Goal: Transaction & Acquisition: Subscribe to service/newsletter

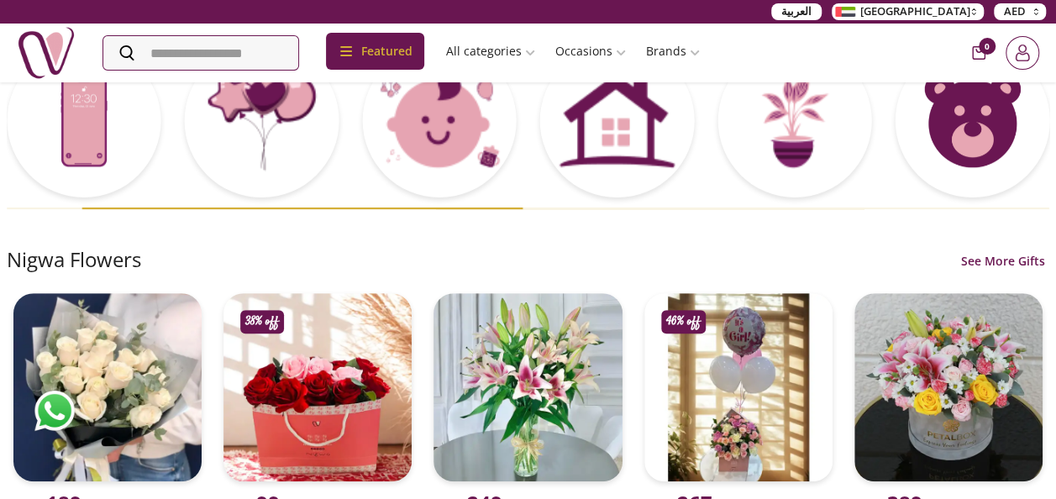
click at [1025, 53] on icon "Login" at bounding box center [1021, 57] width 13 height 8
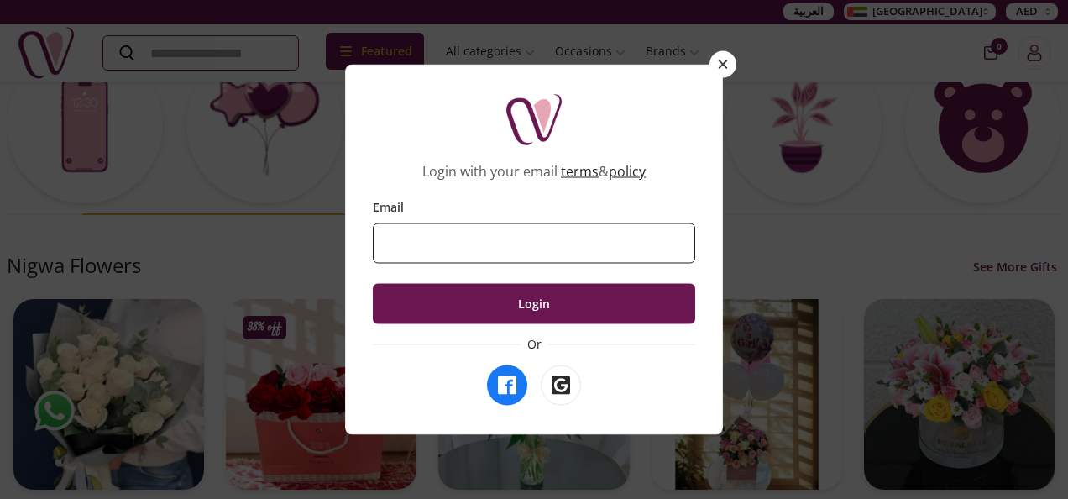
click at [503, 238] on input "Email" at bounding box center [534, 243] width 322 height 40
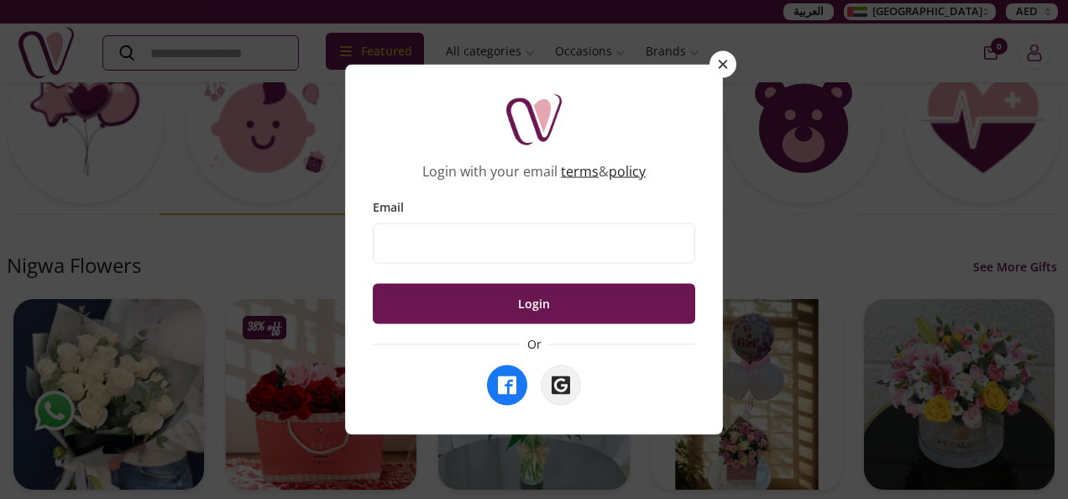
click at [554, 386] on icon "Login with Google" at bounding box center [561, 385] width 18 height 18
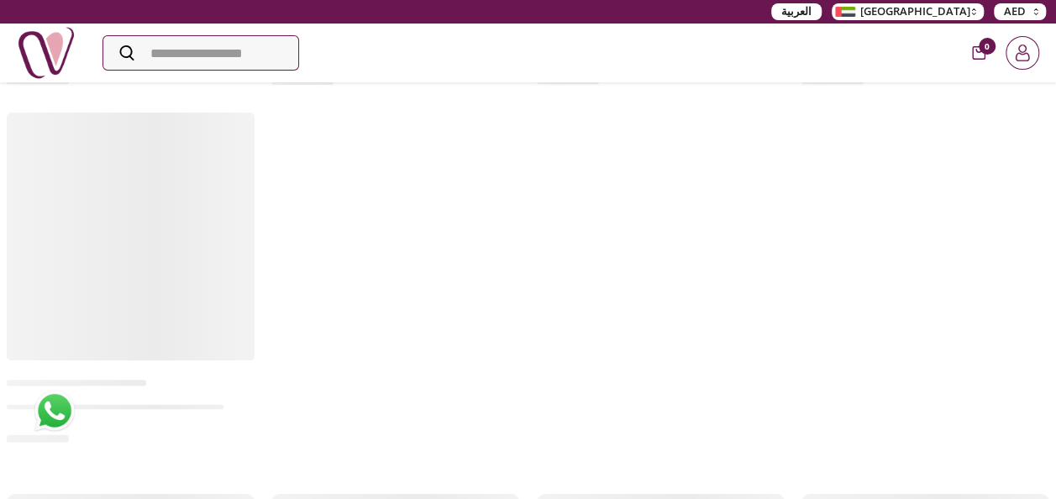
click at [1024, 52] on icon "Login" at bounding box center [1022, 53] width 17 height 17
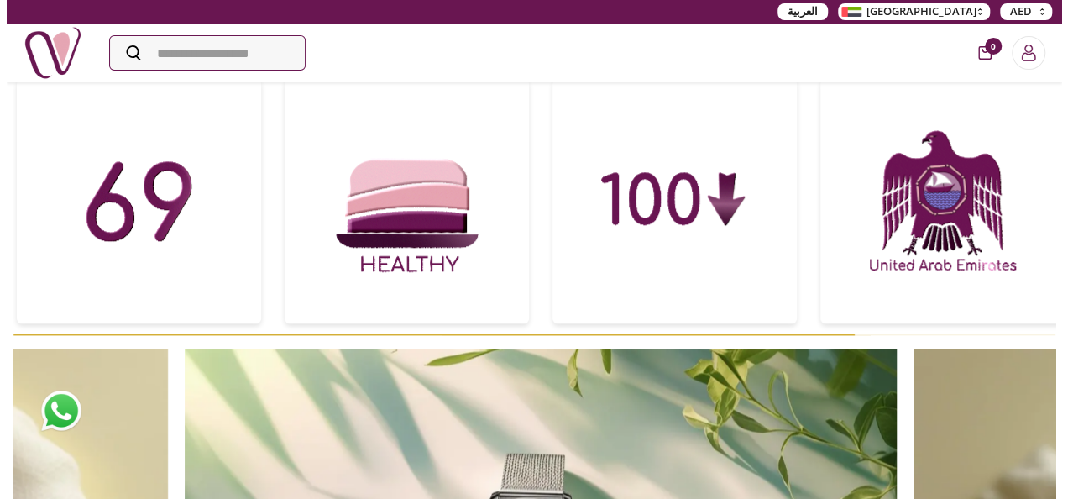
scroll to position [873, 0]
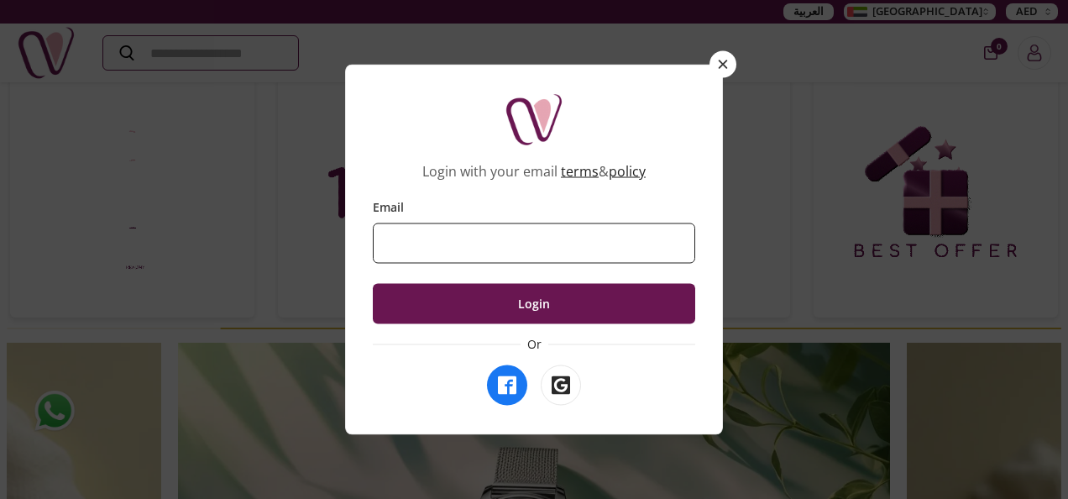
click at [521, 236] on input "Email" at bounding box center [534, 243] width 322 height 40
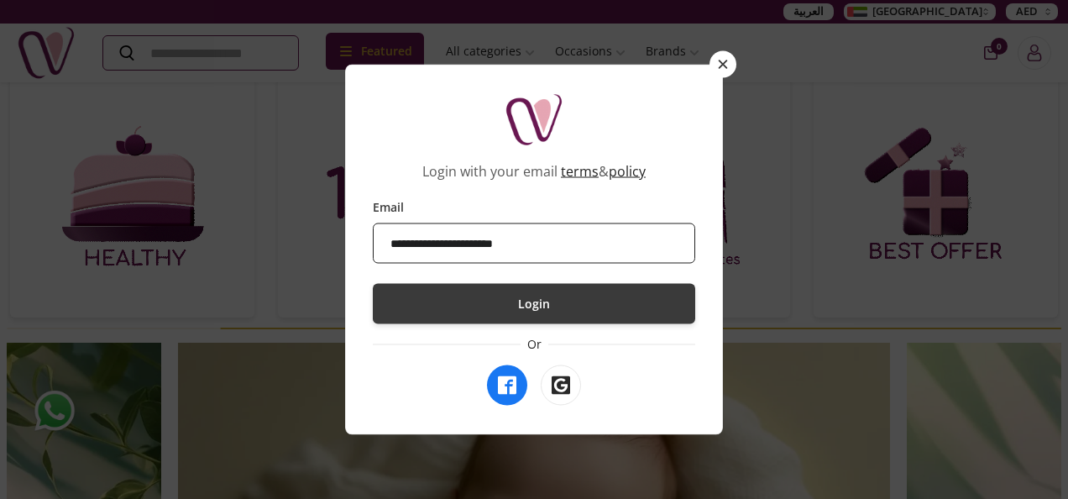
type input "**********"
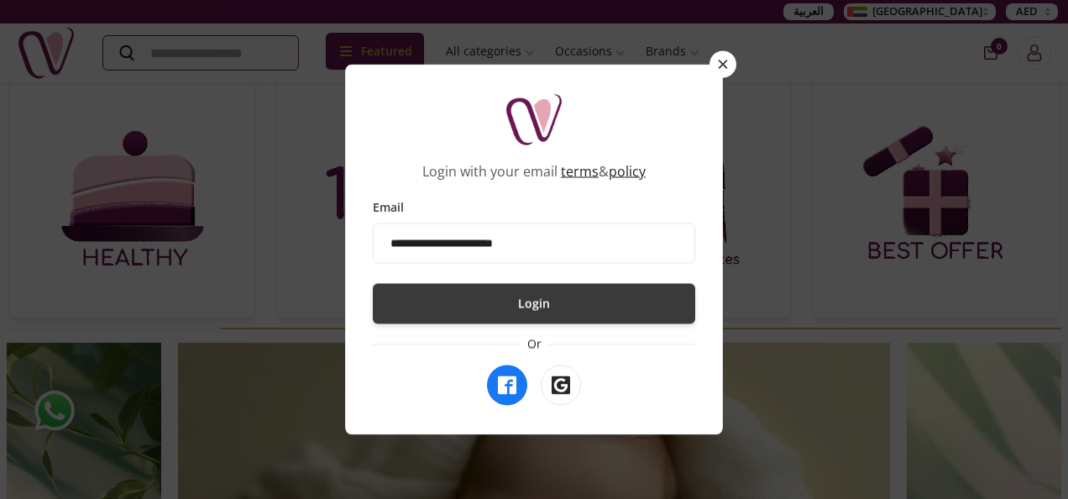
click at [557, 302] on button "Login" at bounding box center [534, 304] width 322 height 40
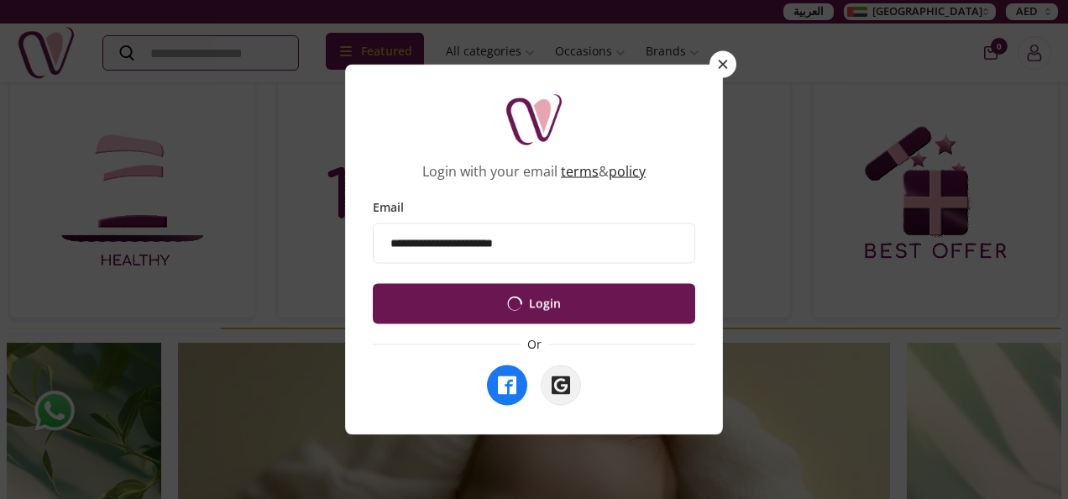
click at [559, 390] on icon "Login with Google" at bounding box center [561, 385] width 18 height 18
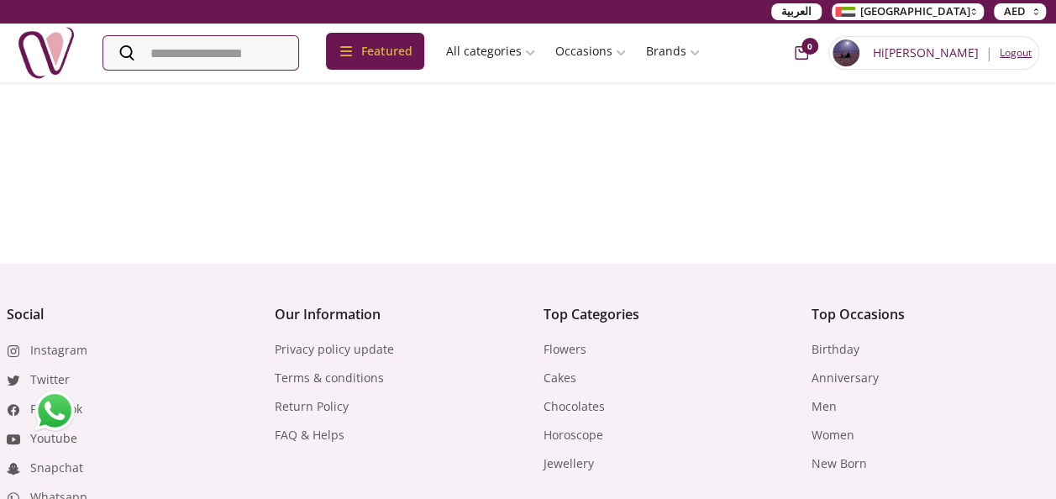
scroll to position [6963, 0]
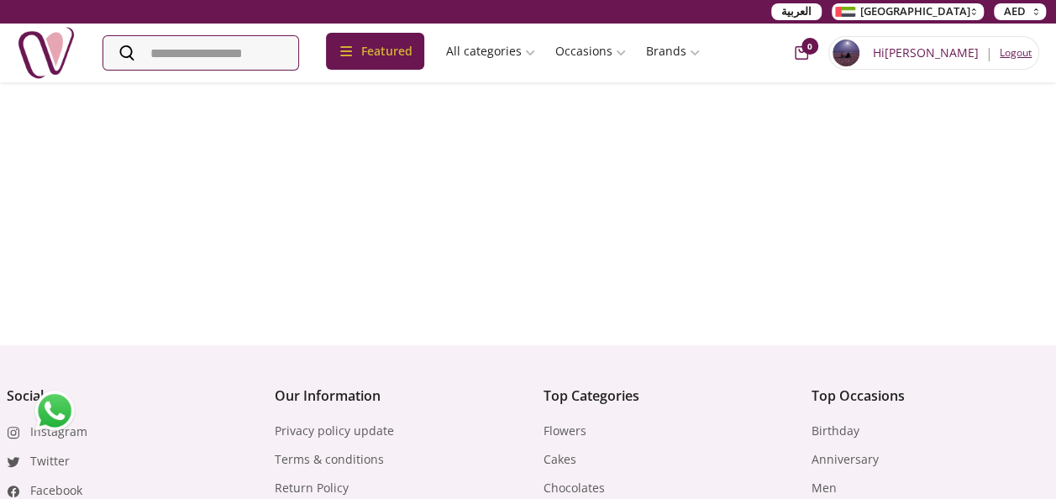
click at [859, 54] on img at bounding box center [845, 52] width 27 height 27
click at [966, 54] on span "Hi [PERSON_NAME]" at bounding box center [926, 53] width 106 height 17
click at [859, 54] on img at bounding box center [845, 52] width 27 height 27
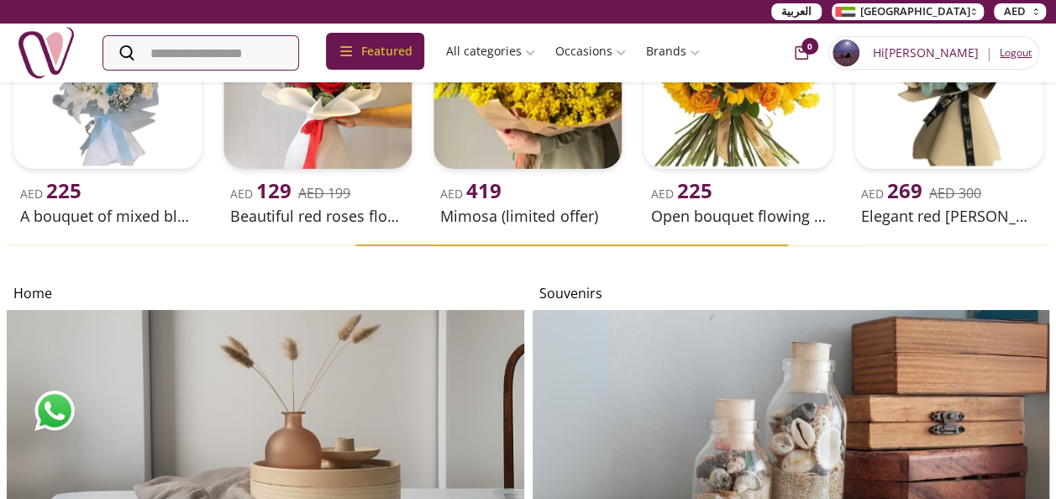
scroll to position [6459, 0]
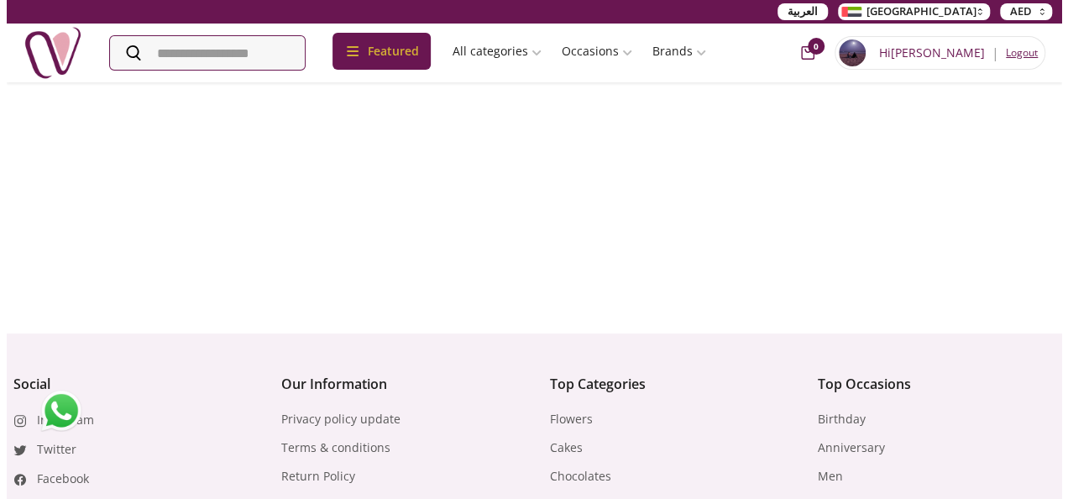
scroll to position [7459, 0]
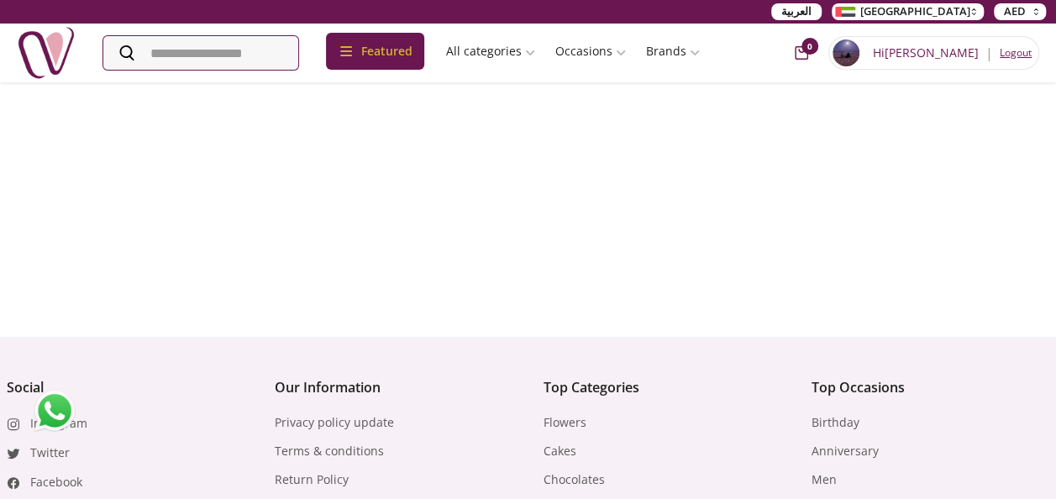
click at [808, 57] on icon "cart-button" at bounding box center [800, 52] width 13 height 13
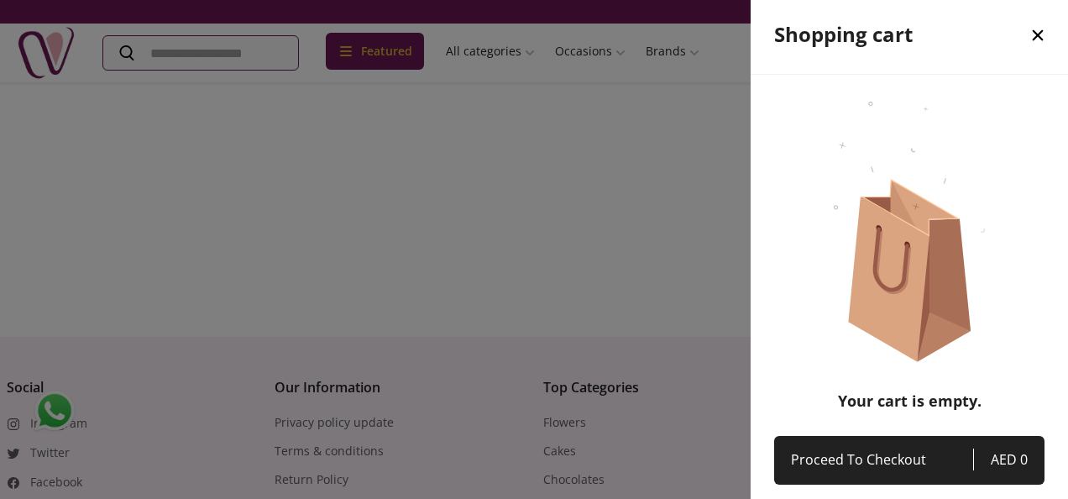
scroll to position [0, 0]
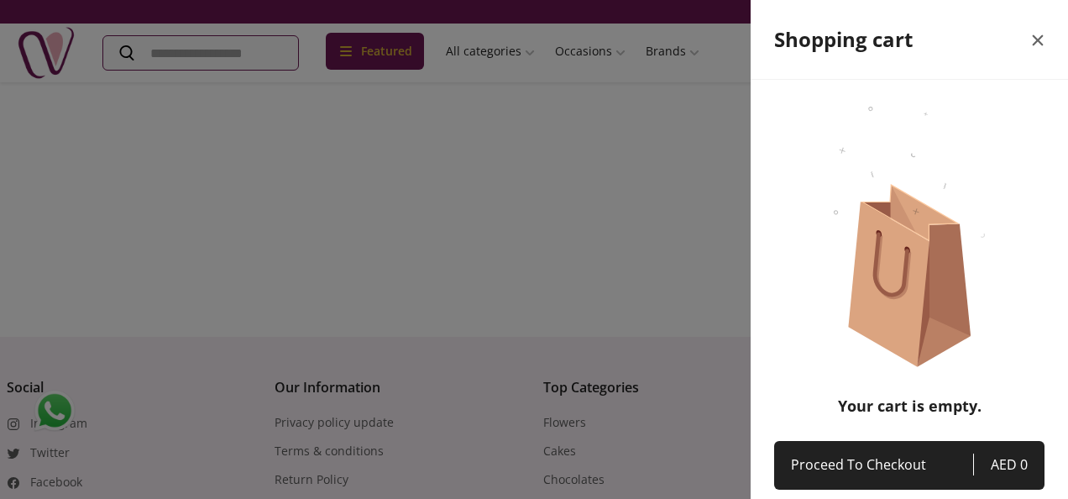
click at [1028, 37] on icon "close" at bounding box center [1038, 40] width 20 height 20
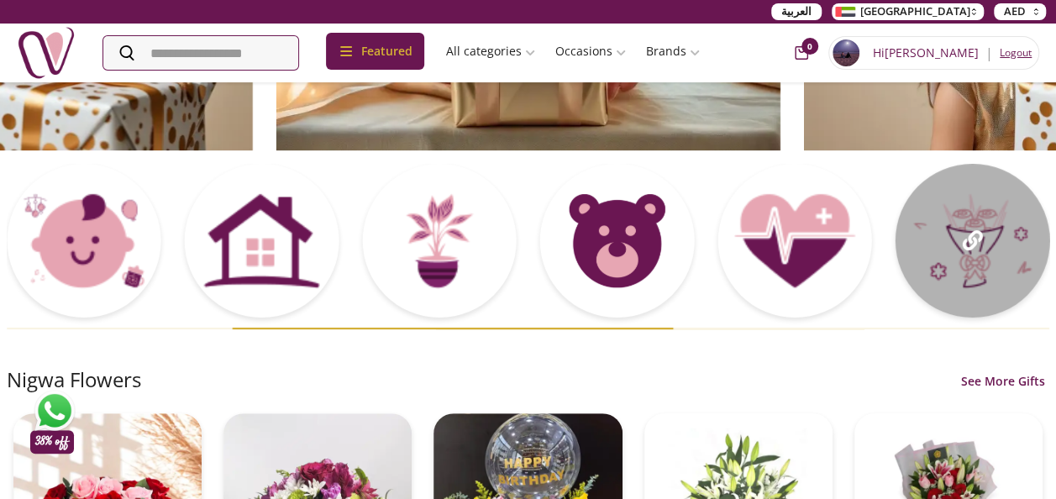
scroll to position [252, 0]
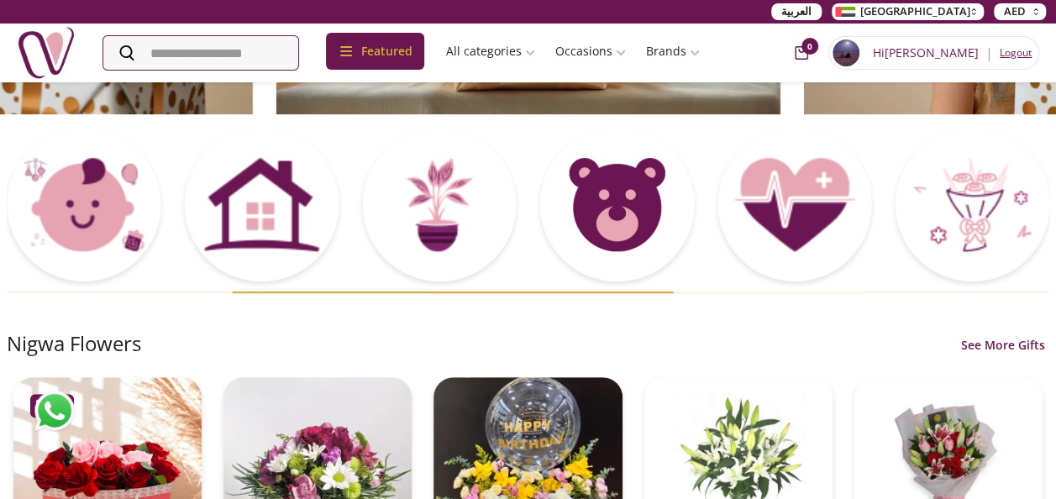
drag, startPoint x: 1000, startPoint y: 349, endPoint x: 965, endPoint y: 349, distance: 35.3
click at [1000, 349] on link "See More Gifts" at bounding box center [1003, 345] width 92 height 17
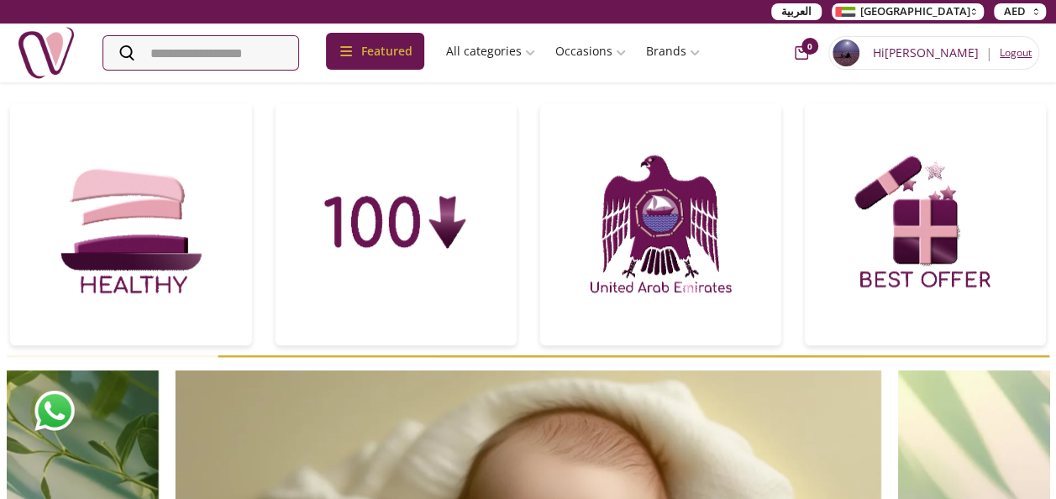
scroll to position [840, 0]
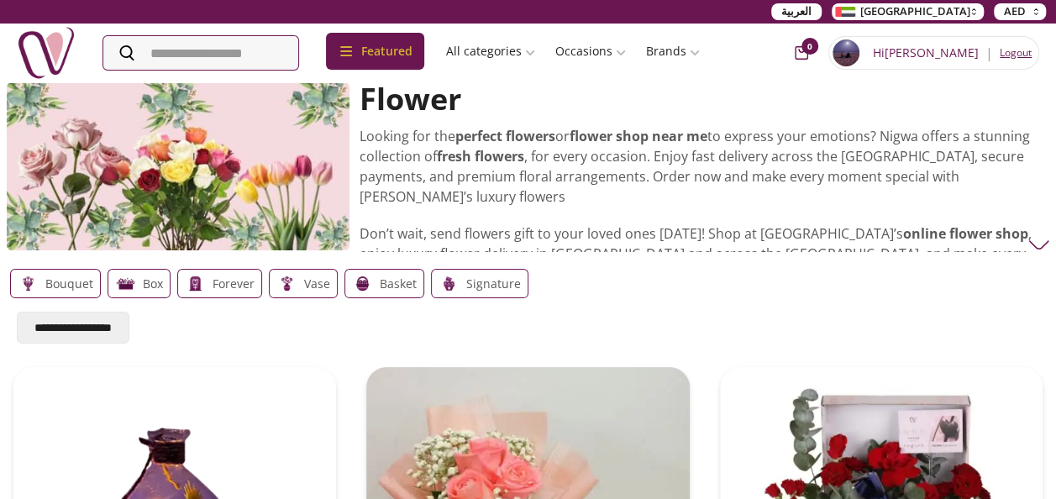
click at [1043, 244] on img at bounding box center [1038, 244] width 21 height 21
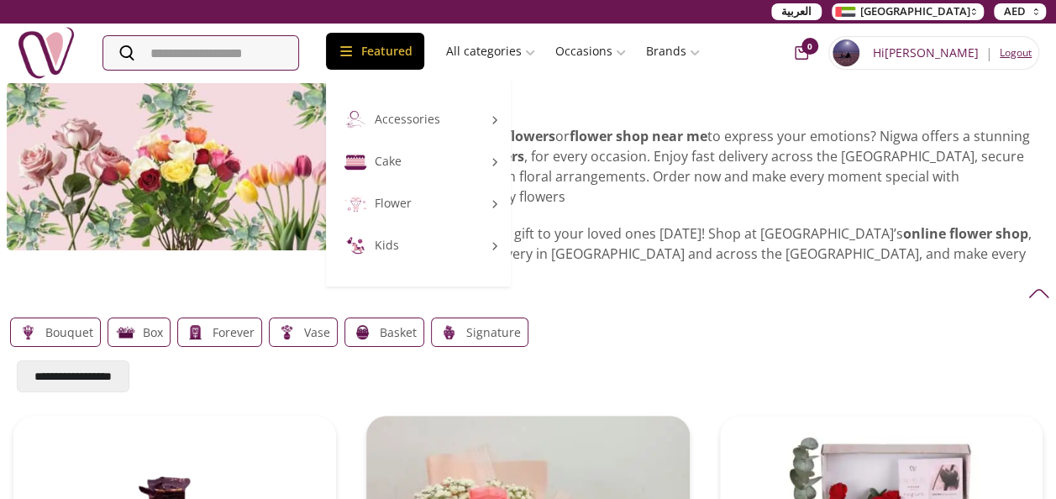
click at [354, 54] on icon at bounding box center [346, 51] width 17 height 17
click at [354, 44] on icon at bounding box center [346, 51] width 17 height 17
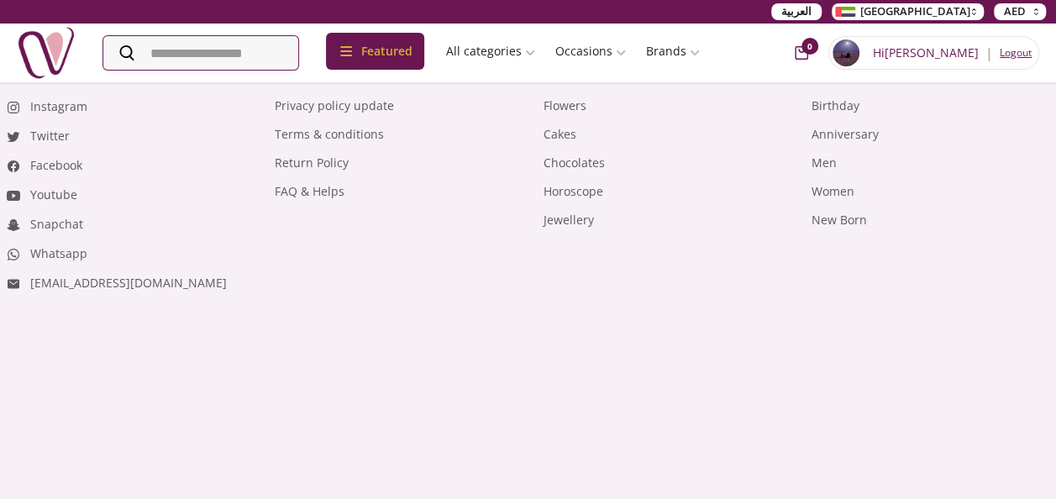
scroll to position [19521, 0]
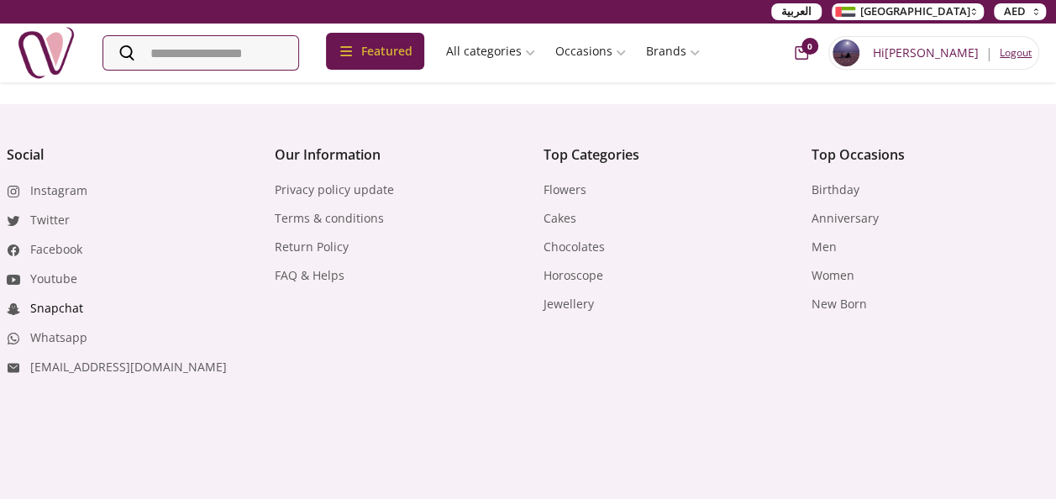
click at [38, 300] on link "Snapchat" at bounding box center [56, 308] width 53 height 17
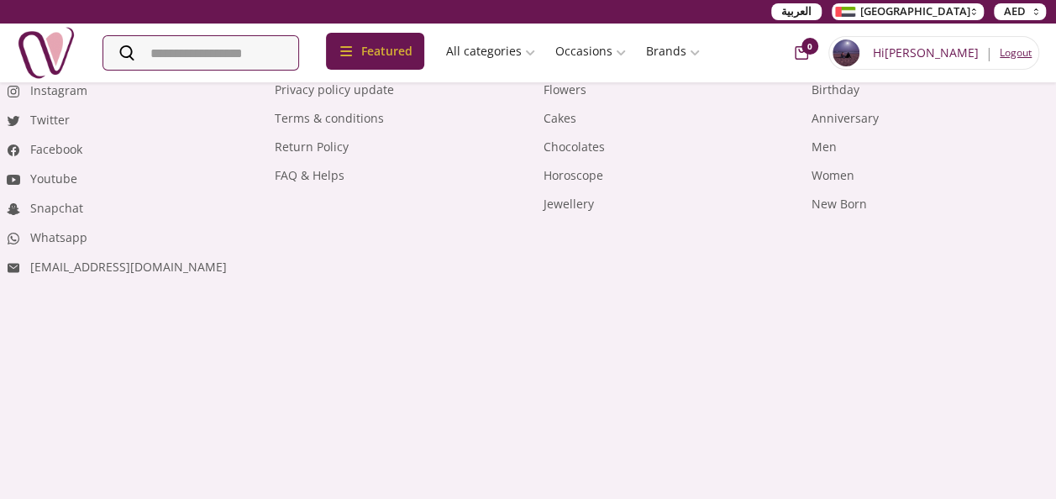
scroll to position [24317, 0]
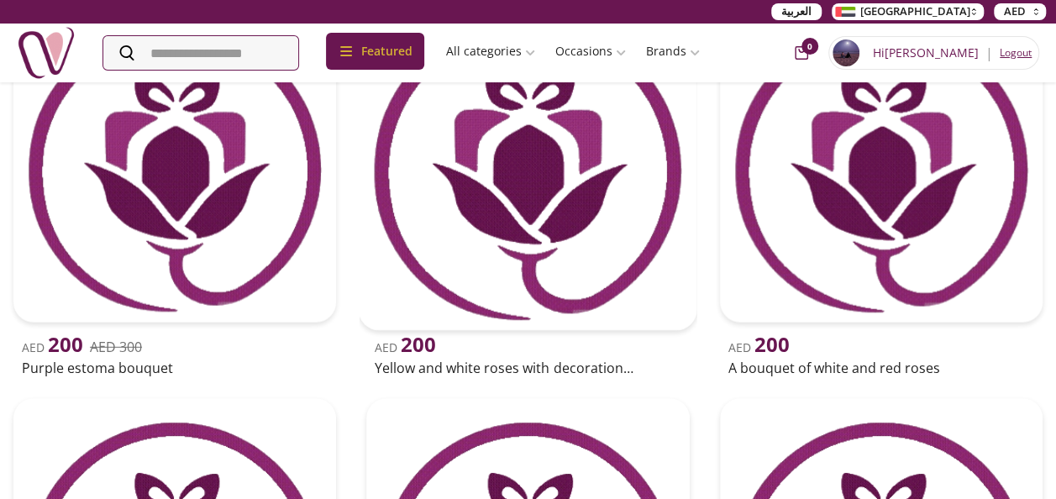
drag, startPoint x: 370, startPoint y: 143, endPoint x: 380, endPoint y: 166, distance: 25.3
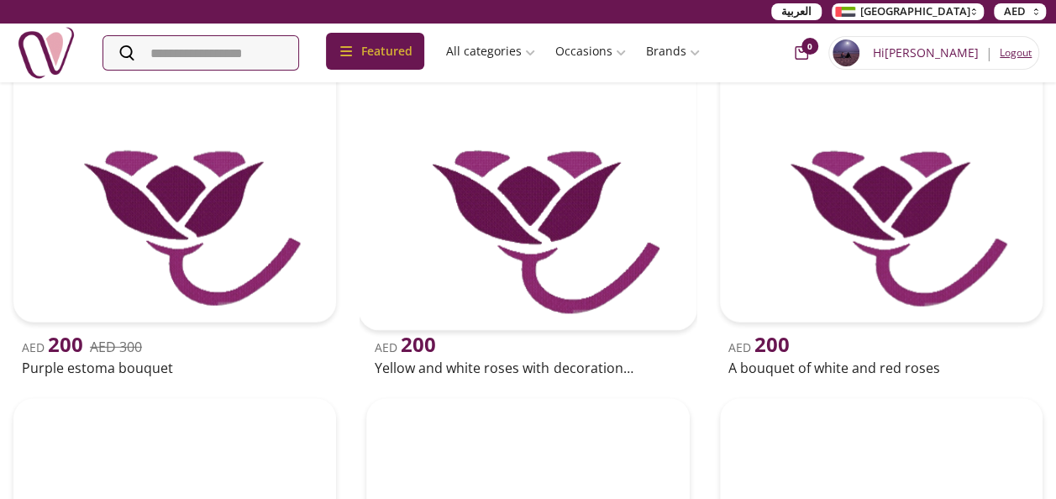
click at [370, 143] on img at bounding box center [528, 161] width 339 height 339
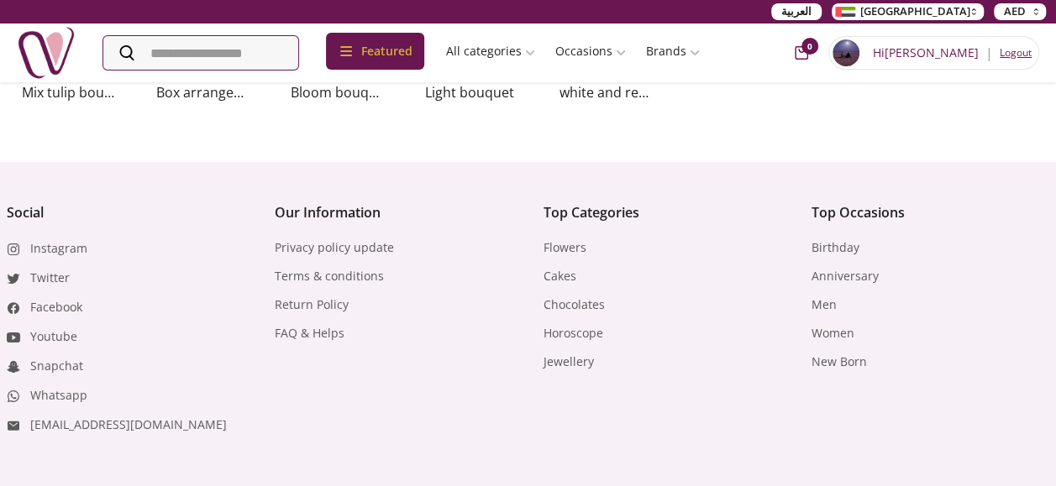
scroll to position [861, 0]
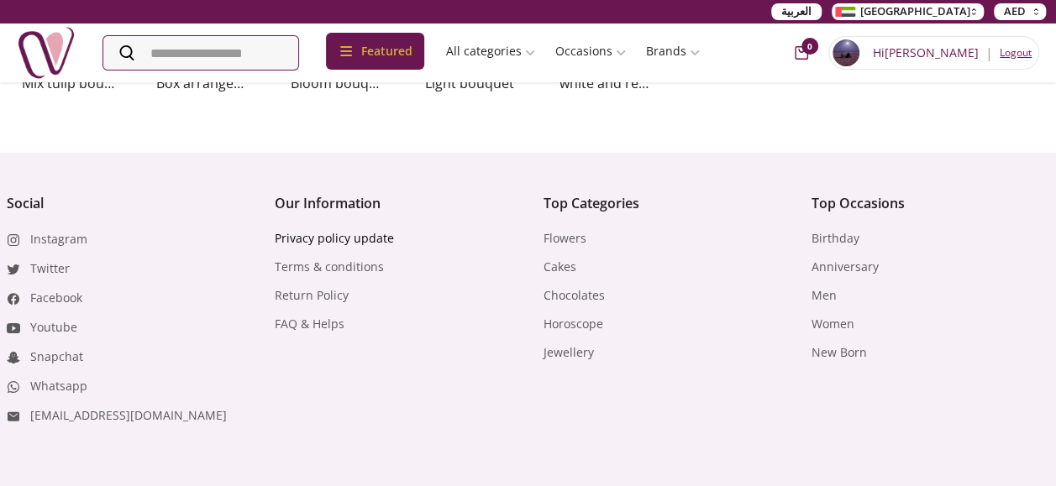
drag, startPoint x: 338, startPoint y: 230, endPoint x: 373, endPoint y: 233, distance: 35.4
click at [338, 230] on link "Privacy policy update" at bounding box center [334, 238] width 119 height 17
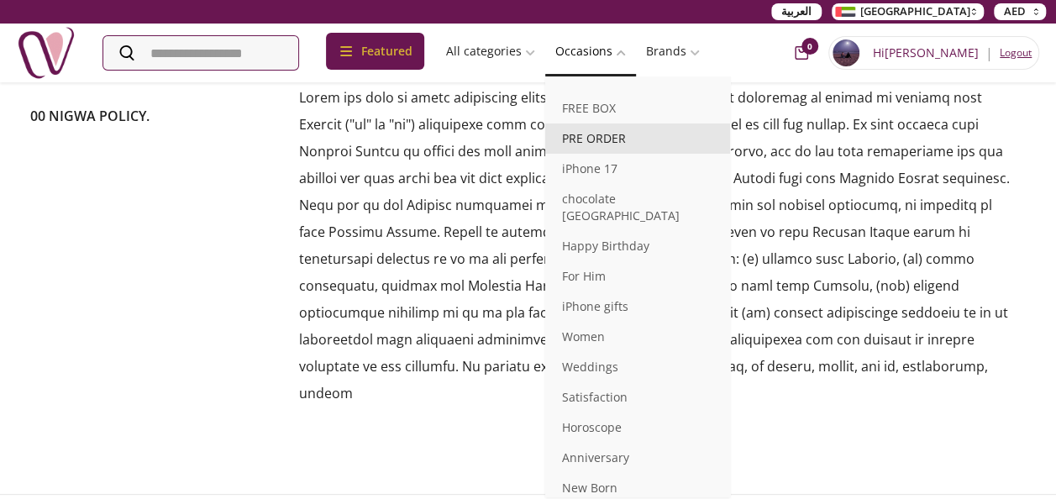
click at [621, 138] on link "PRE ORDER" at bounding box center [637, 138] width 185 height 30
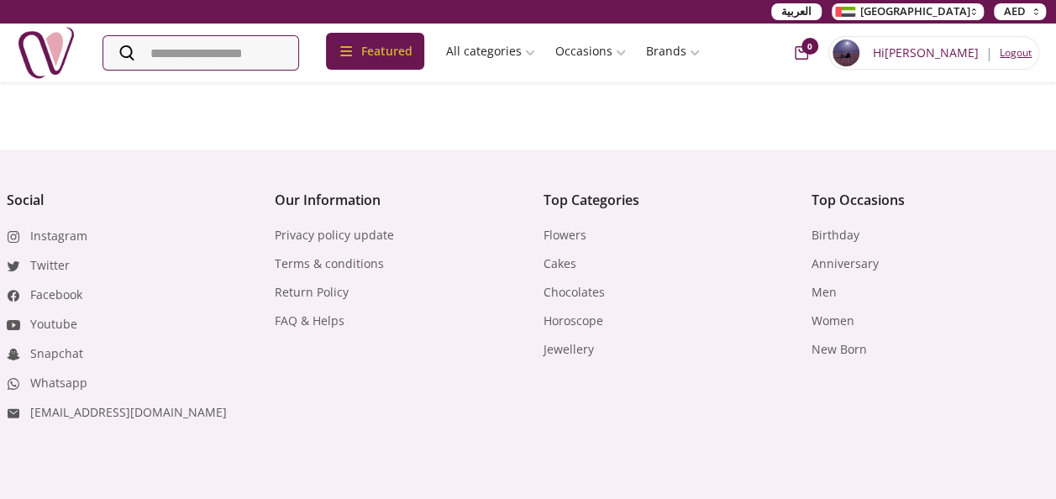
scroll to position [1931, 0]
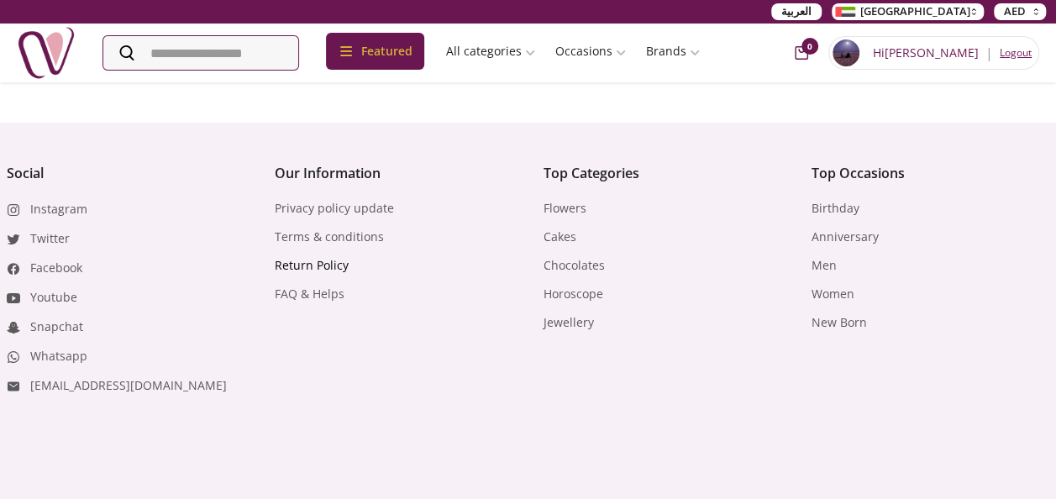
click at [336, 260] on link "Return Policy" at bounding box center [312, 265] width 74 height 17
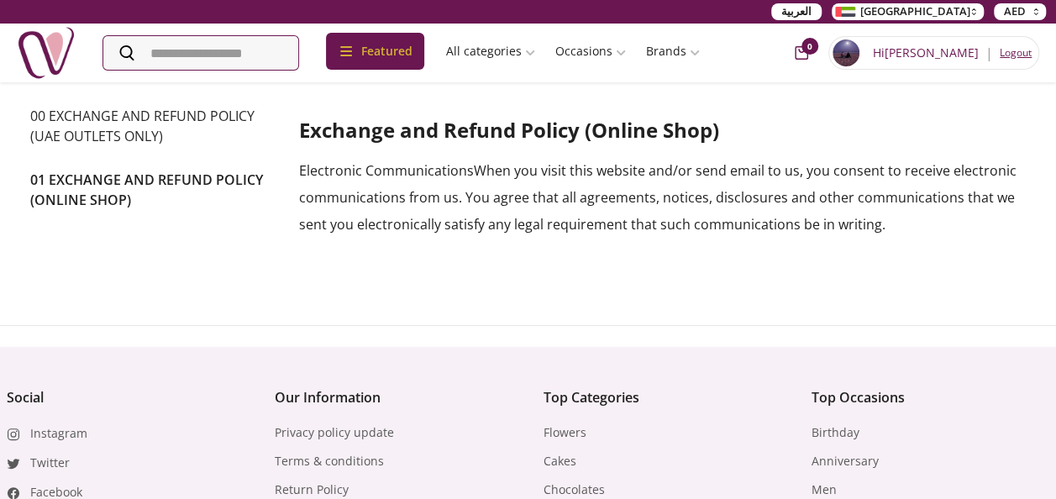
scroll to position [672, 0]
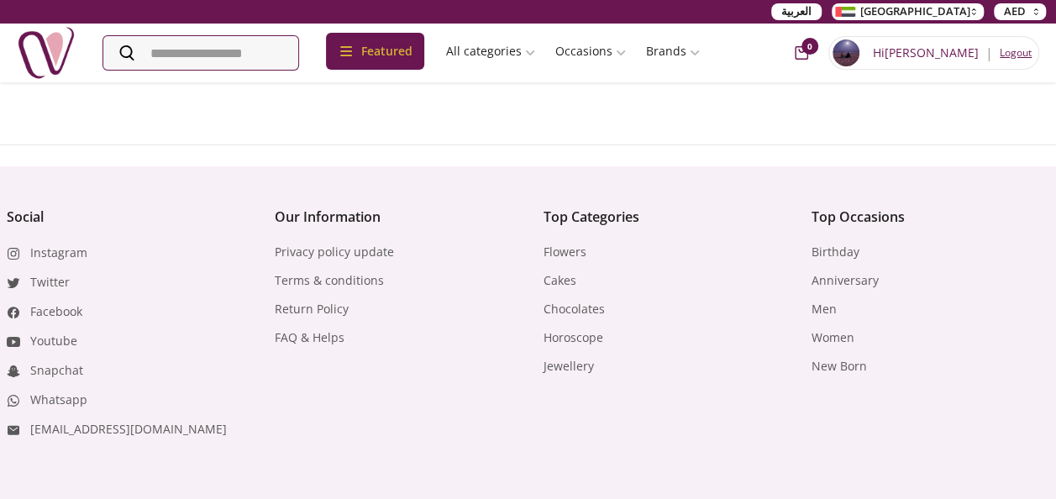
click at [818, 50] on span "0" at bounding box center [809, 46] width 17 height 17
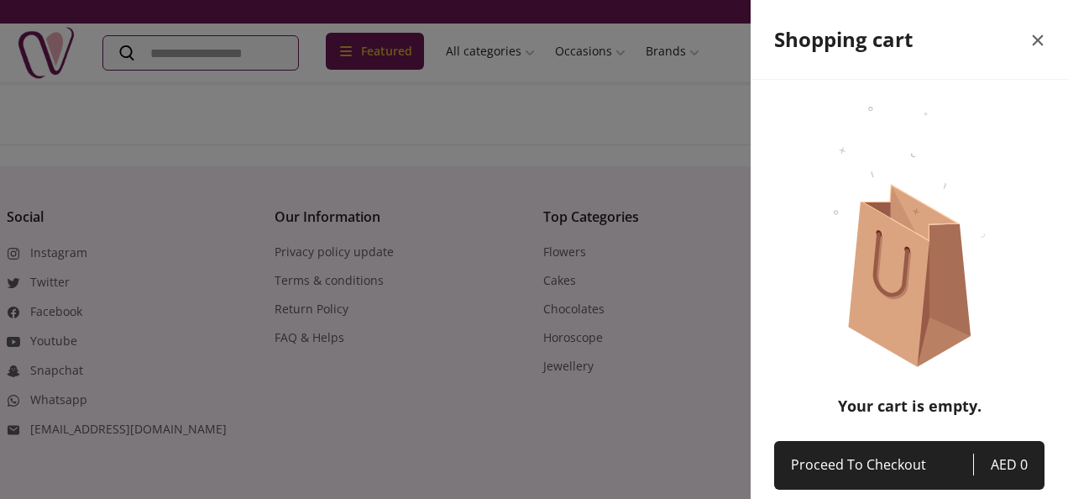
click at [1033, 42] on icon "close" at bounding box center [1038, 40] width 11 height 11
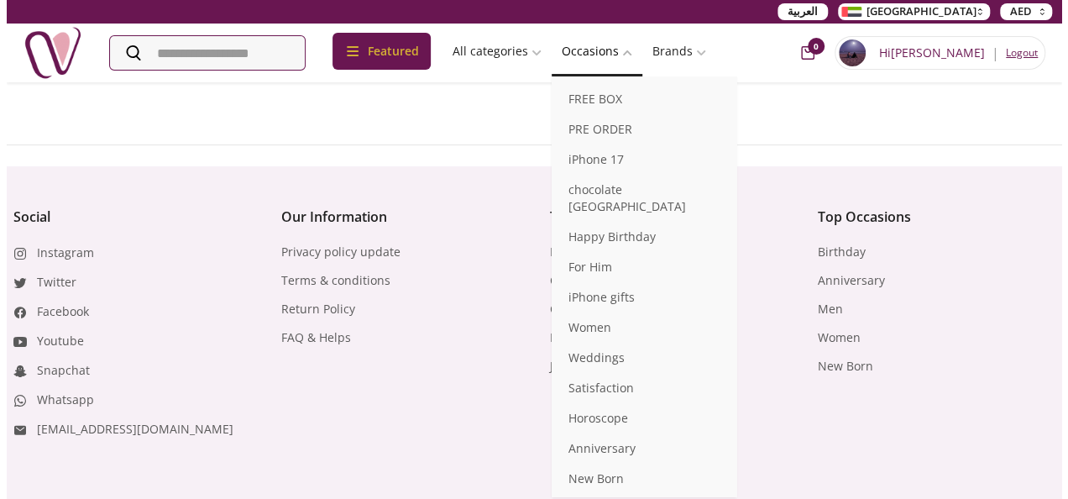
scroll to position [0, 0]
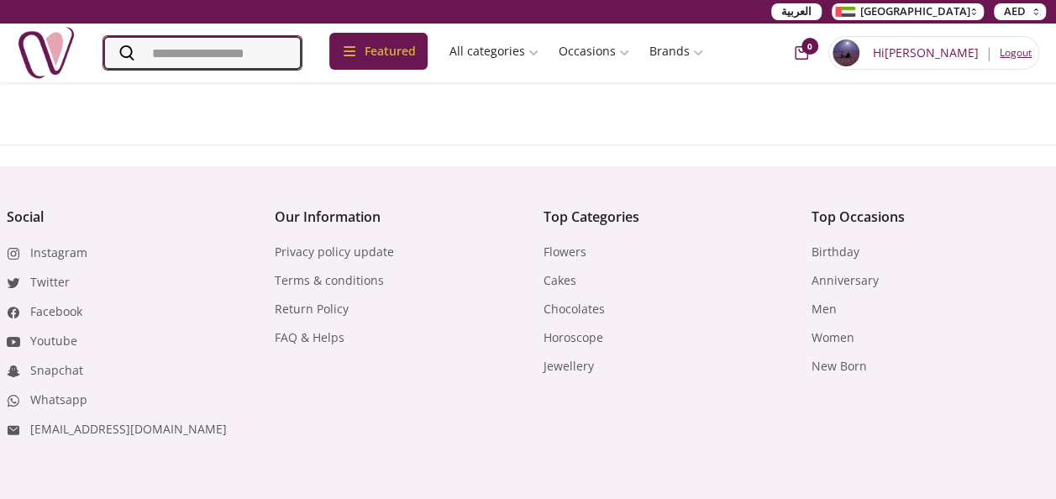
click at [275, 56] on input "Search" at bounding box center [202, 53] width 198 height 34
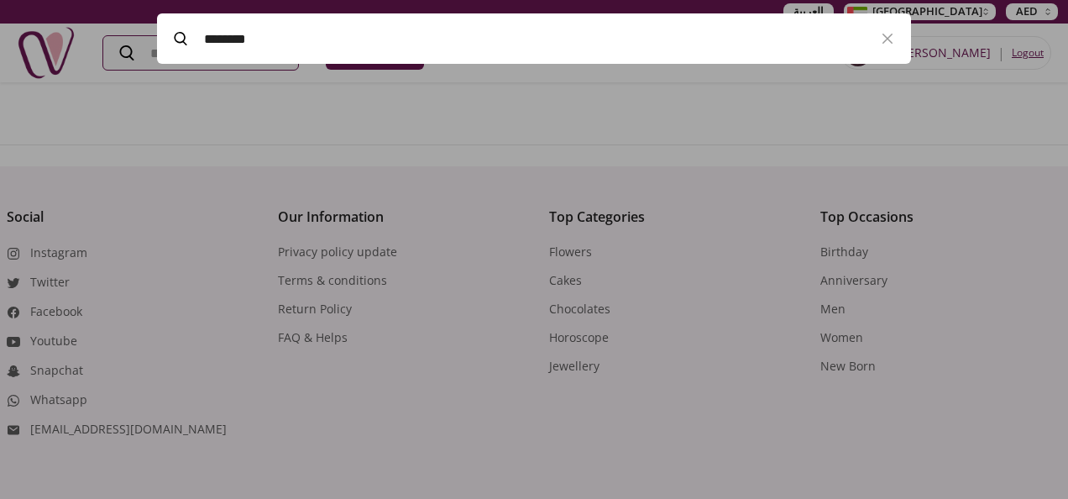
type input "********"
click at [180, 29] on label "********" at bounding box center [510, 38] width 707 height 50
click at [180, 36] on input "Search" at bounding box center [202, 53] width 198 height 34
click at [180, 35] on icon at bounding box center [180, 38] width 13 height 13
click at [180, 36] on input "Search" at bounding box center [200, 53] width 195 height 34
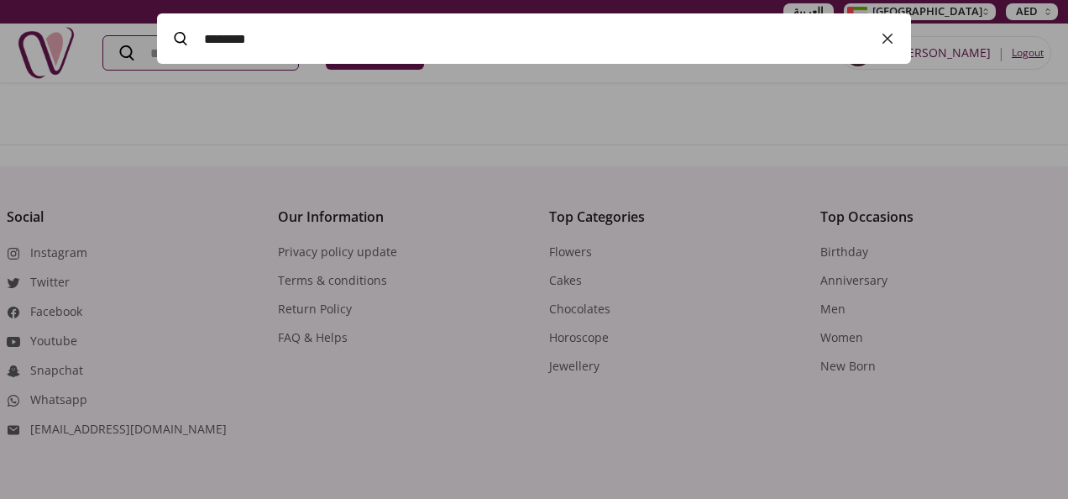
click at [894, 38] on icon "button" at bounding box center [888, 39] width 20 height 20
click at [184, 94] on div at bounding box center [534, 249] width 1068 height 499
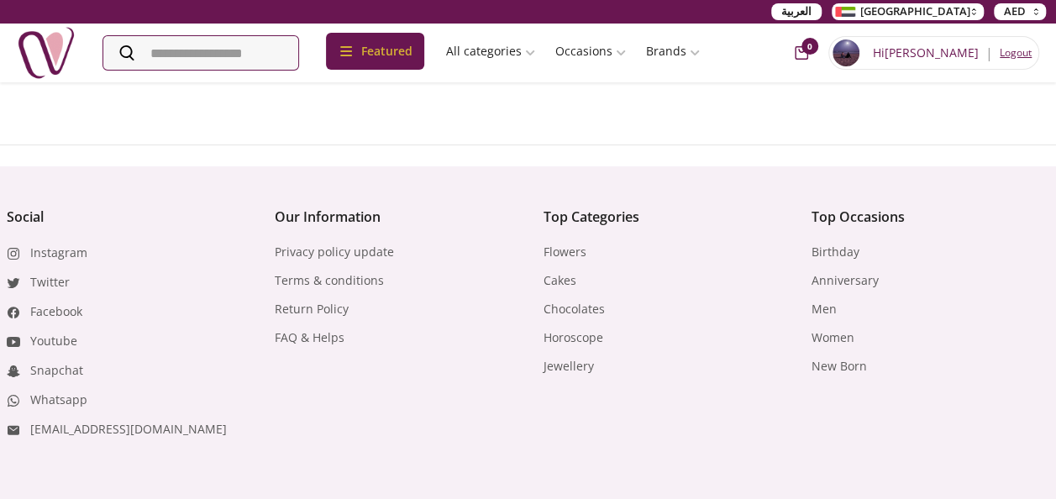
click at [49, 50] on img at bounding box center [46, 53] width 59 height 59
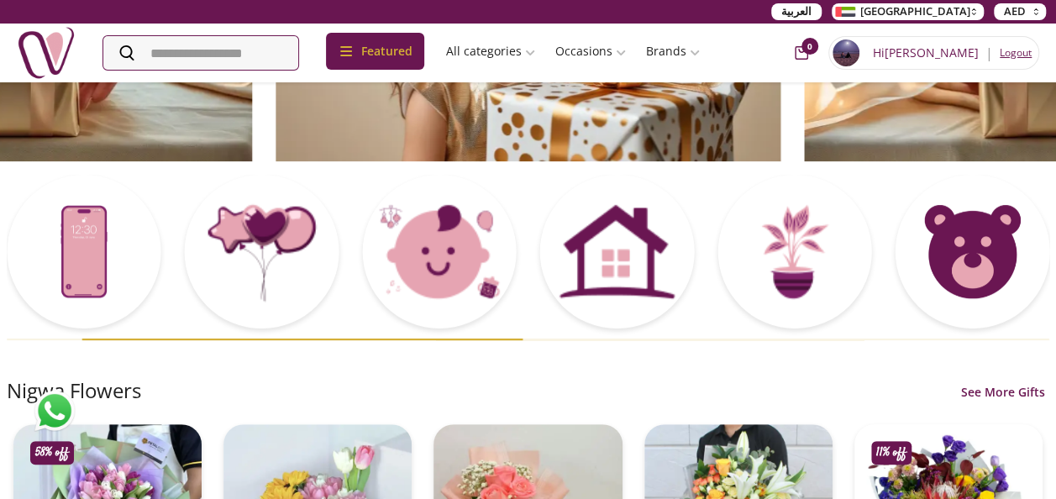
scroll to position [252, 0]
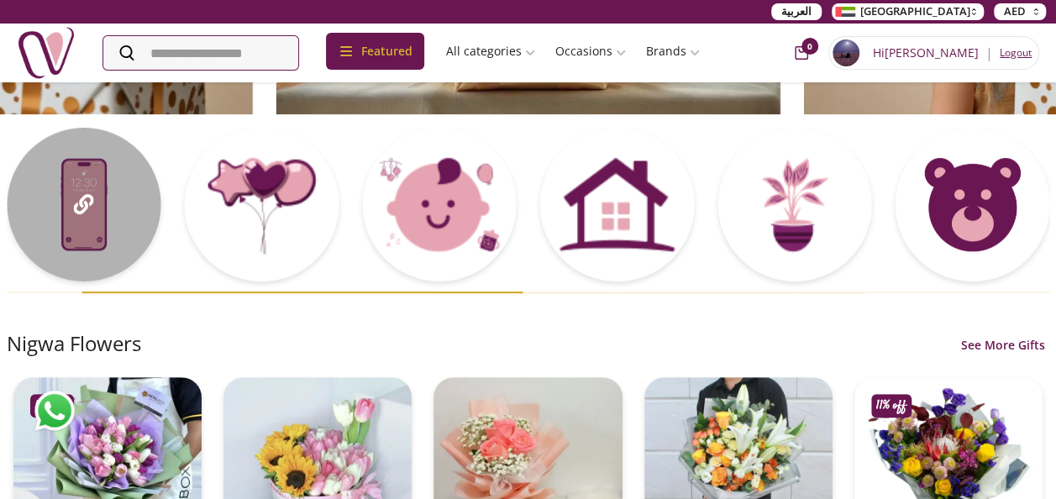
click at [73, 186] on div at bounding box center [84, 205] width 155 height 155
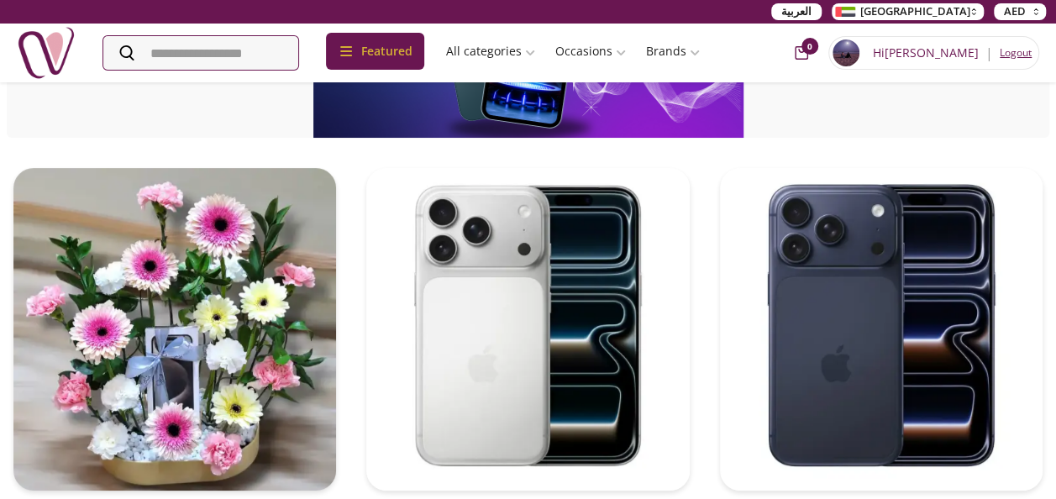
scroll to position [252, 0]
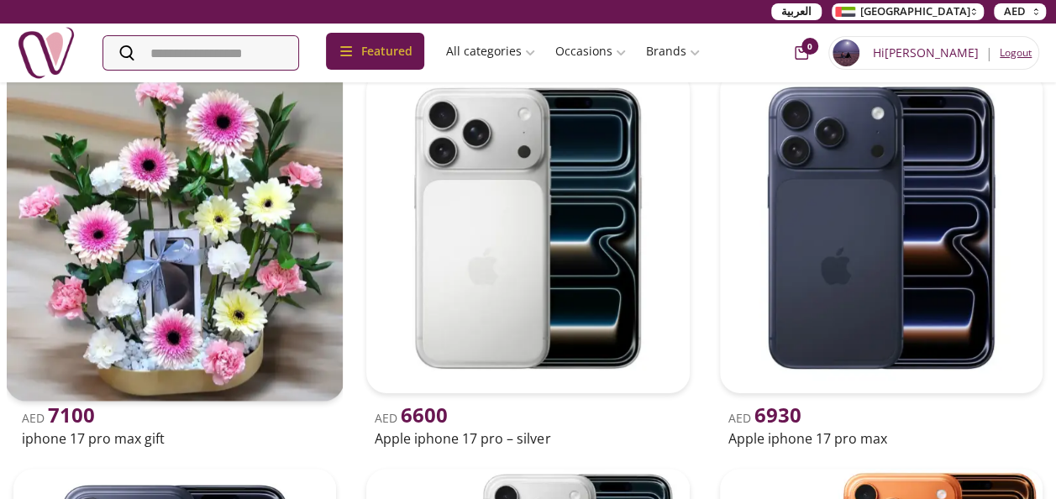
click at [254, 304] on img at bounding box center [174, 231] width 339 height 339
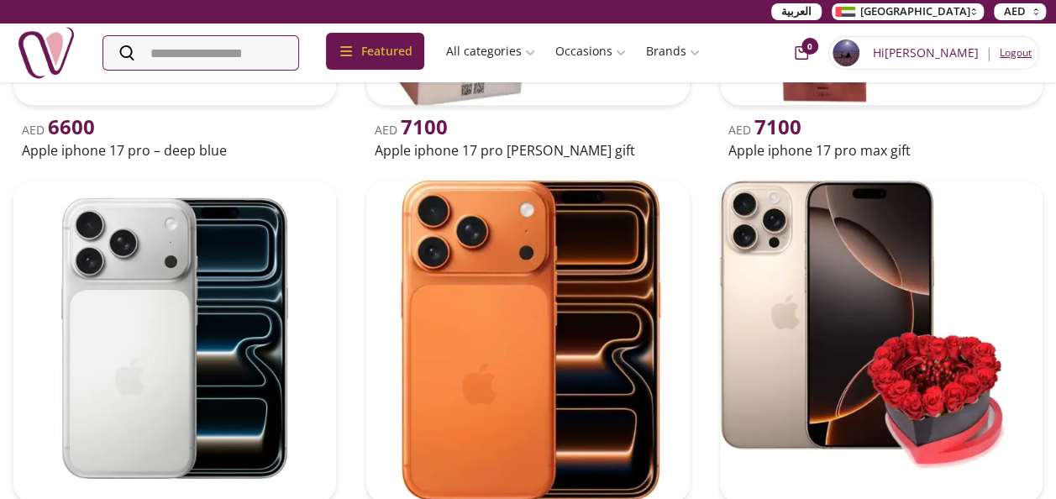
scroll to position [1176, 0]
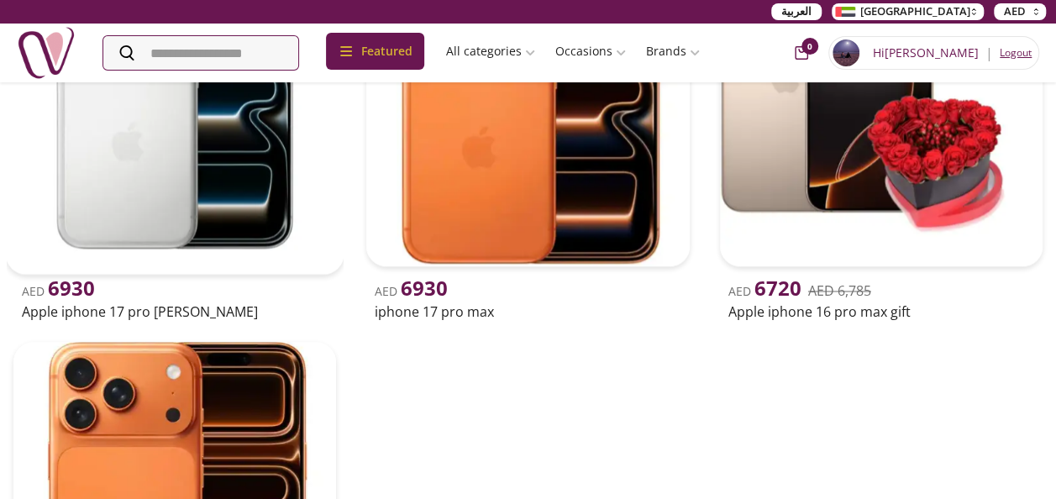
click at [260, 197] on img at bounding box center [174, 104] width 339 height 339
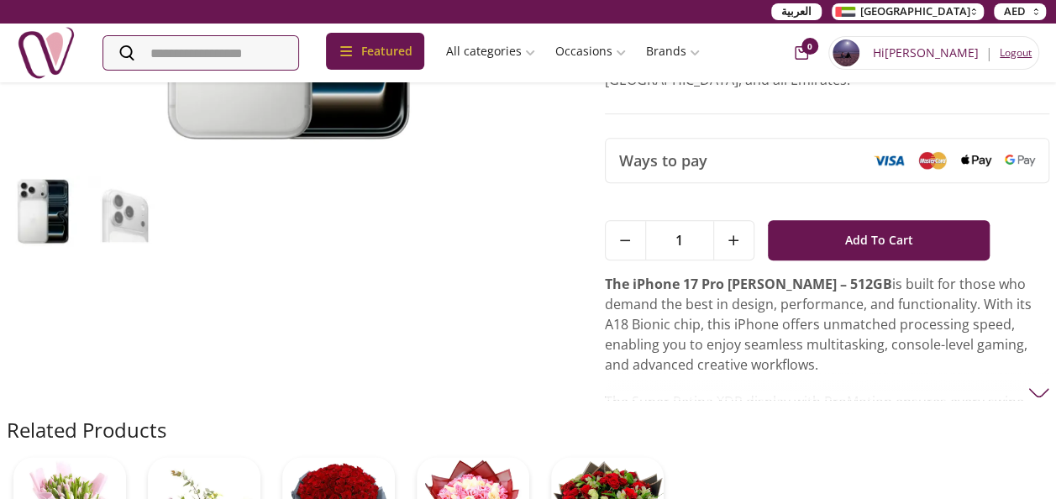
scroll to position [420, 0]
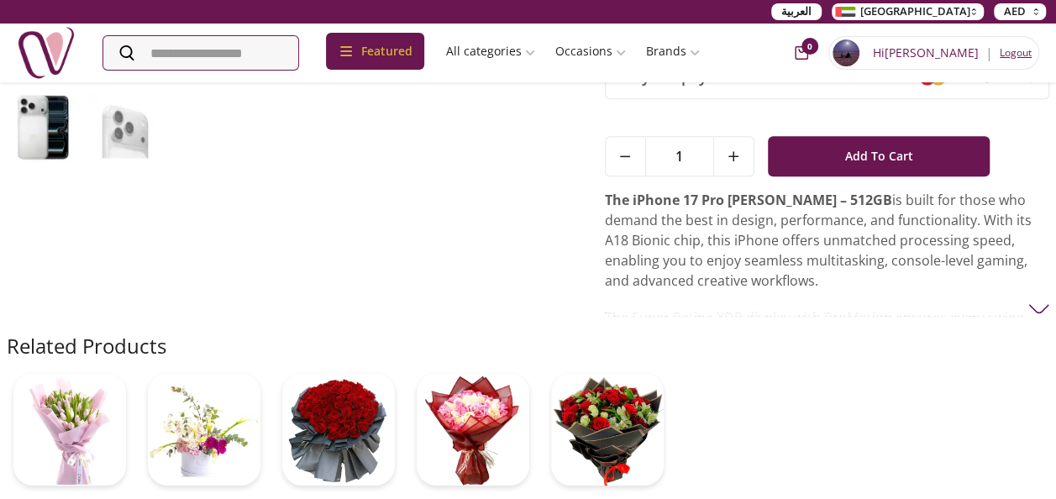
click at [1042, 298] on img at bounding box center [1038, 308] width 21 height 21
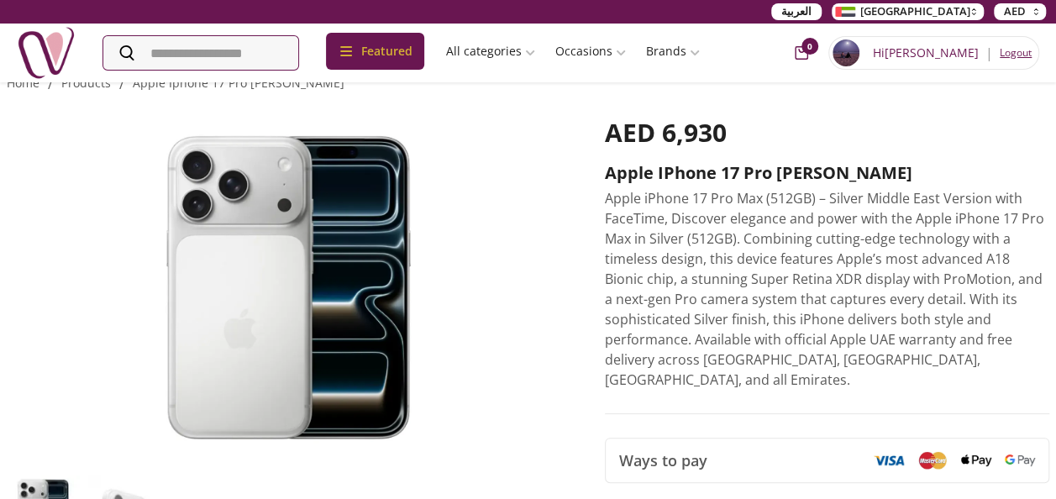
scroll to position [0, 0]
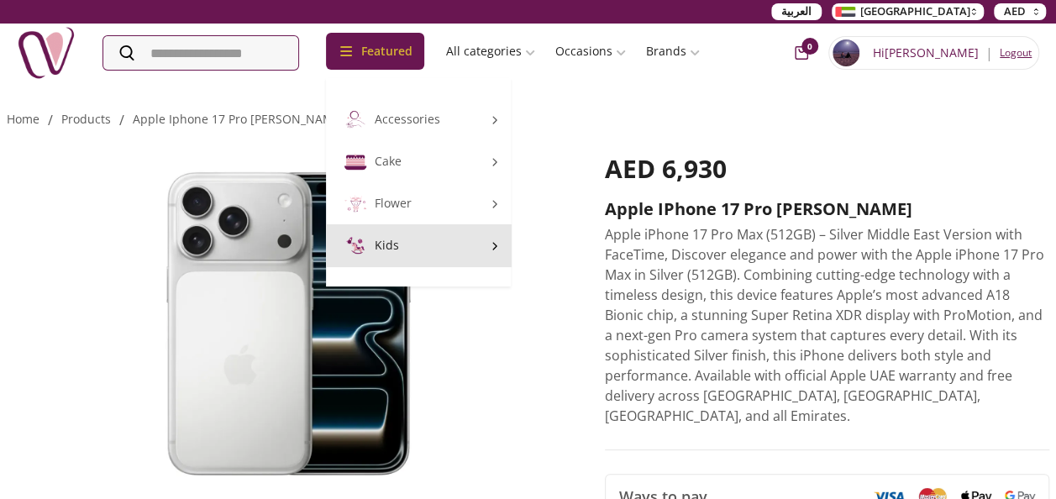
click at [501, 249] on icon at bounding box center [495, 246] width 12 height 12
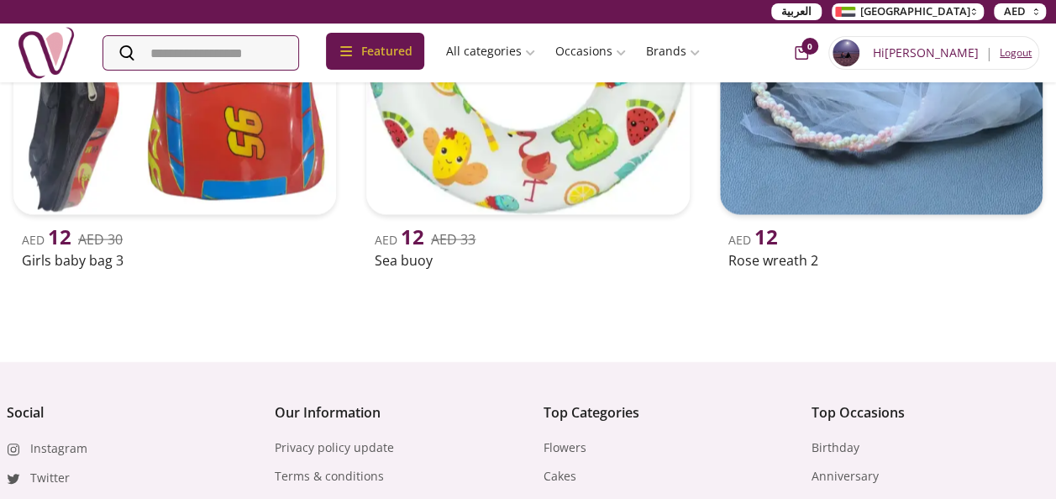
scroll to position [1931, 0]
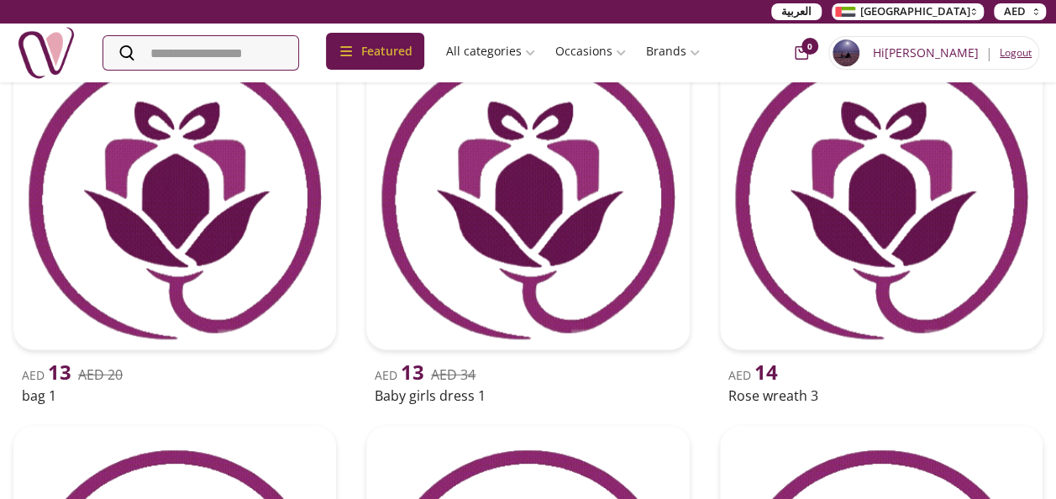
click at [317, 282] on img at bounding box center [174, 188] width 322 height 322
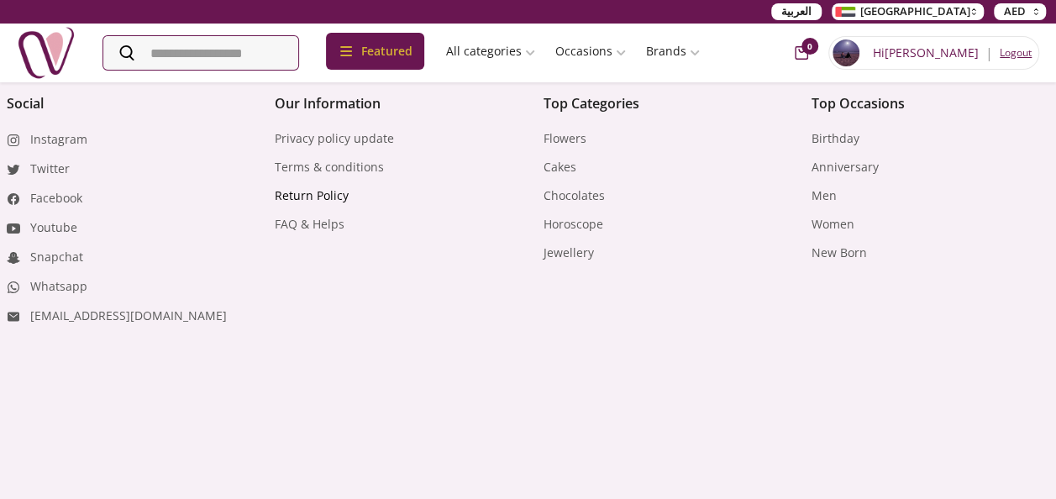
scroll to position [674, 0]
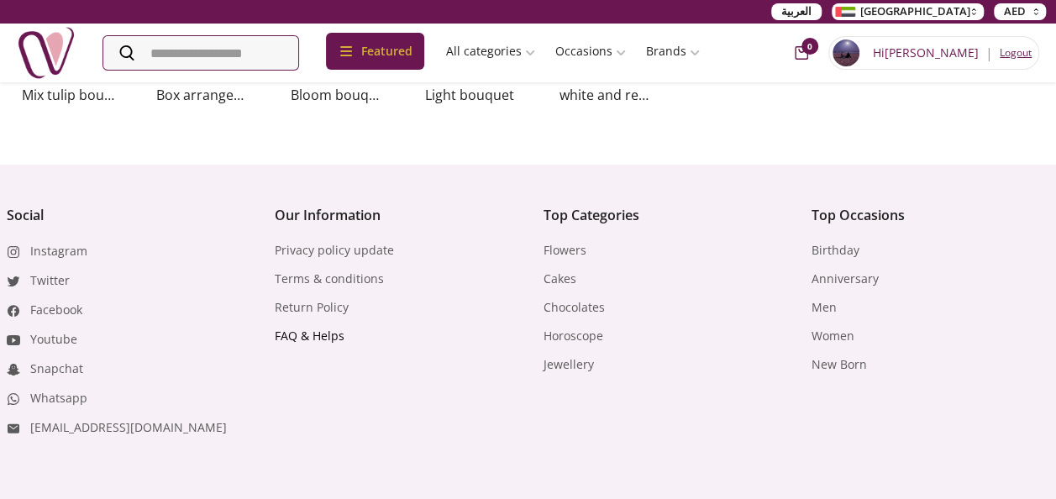
click at [310, 333] on link "FAQ & Helps" at bounding box center [310, 336] width 70 height 17
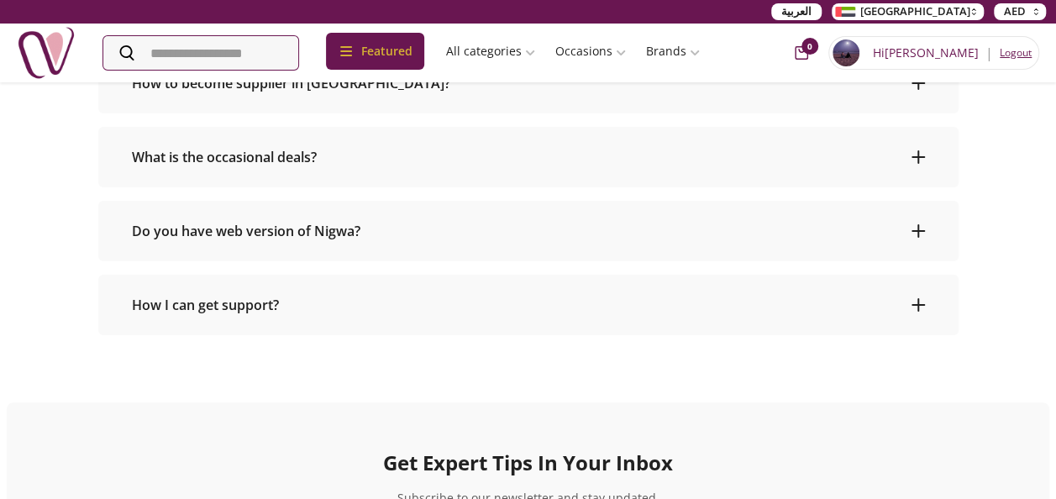
scroll to position [840, 0]
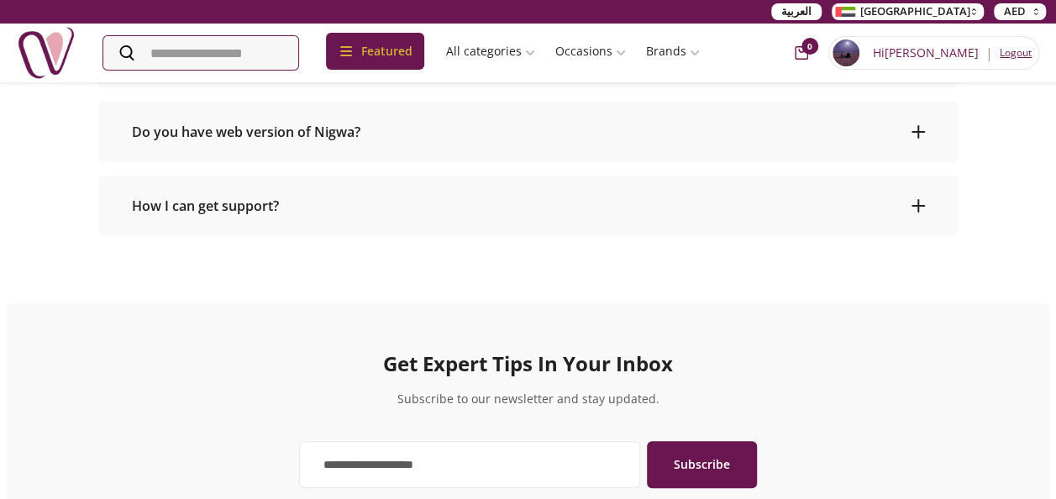
click at [918, 176] on header "How I can get support?" at bounding box center [528, 206] width 860 height 60
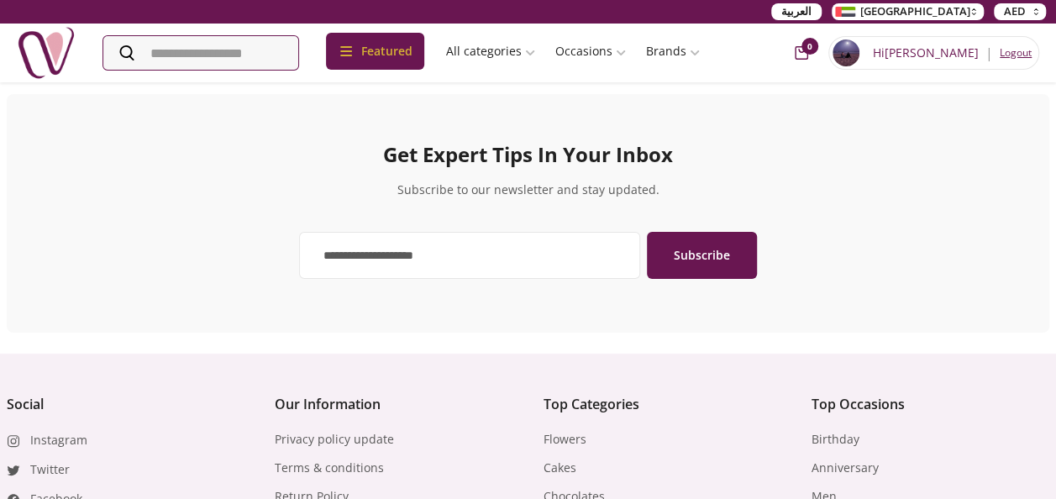
scroll to position [933, 0]
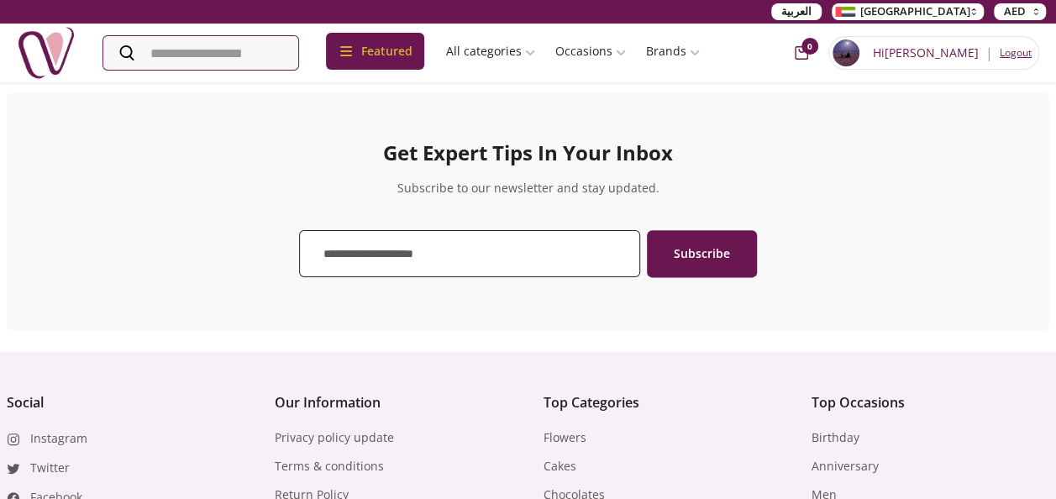
click at [405, 260] on input "email" at bounding box center [469, 253] width 341 height 47
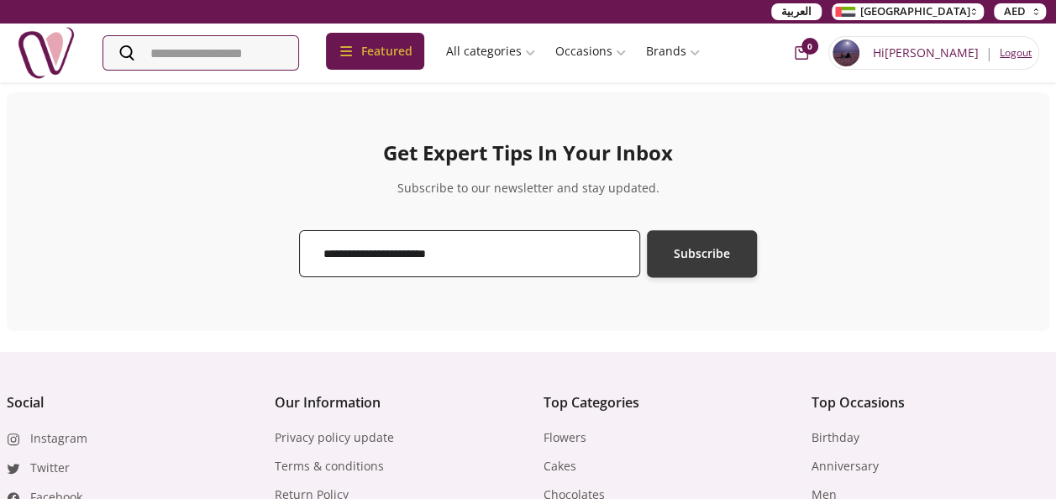
type input "**********"
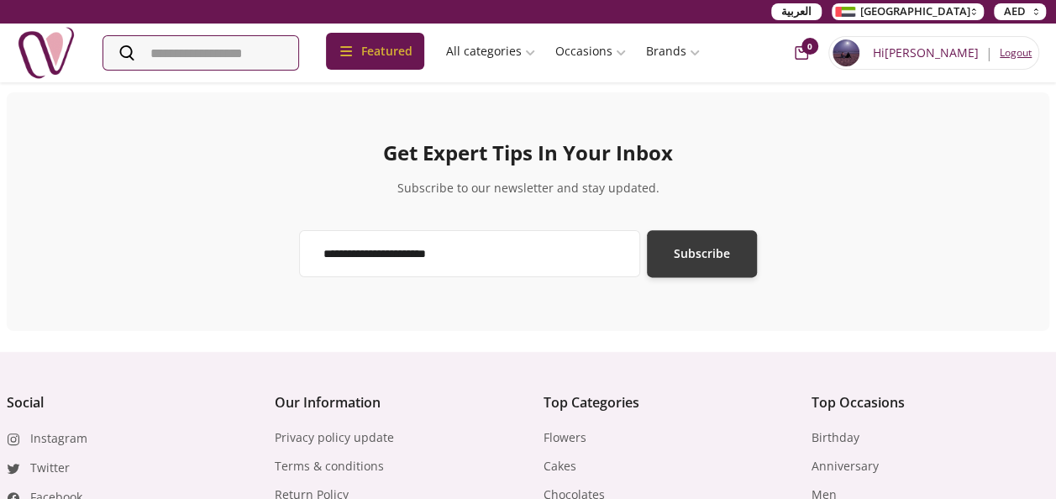
click at [693, 252] on span "Subscribe" at bounding box center [702, 254] width 56 height 20
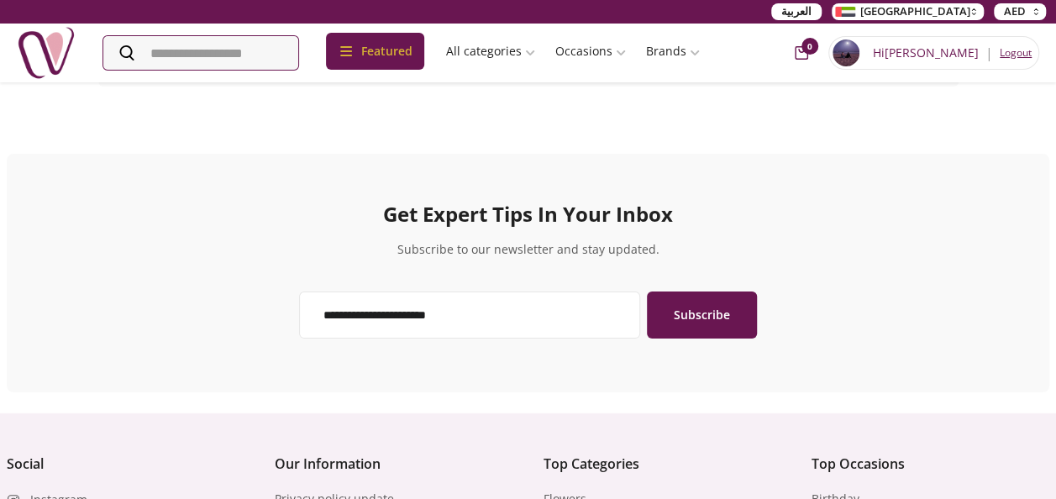
scroll to position [849, 0]
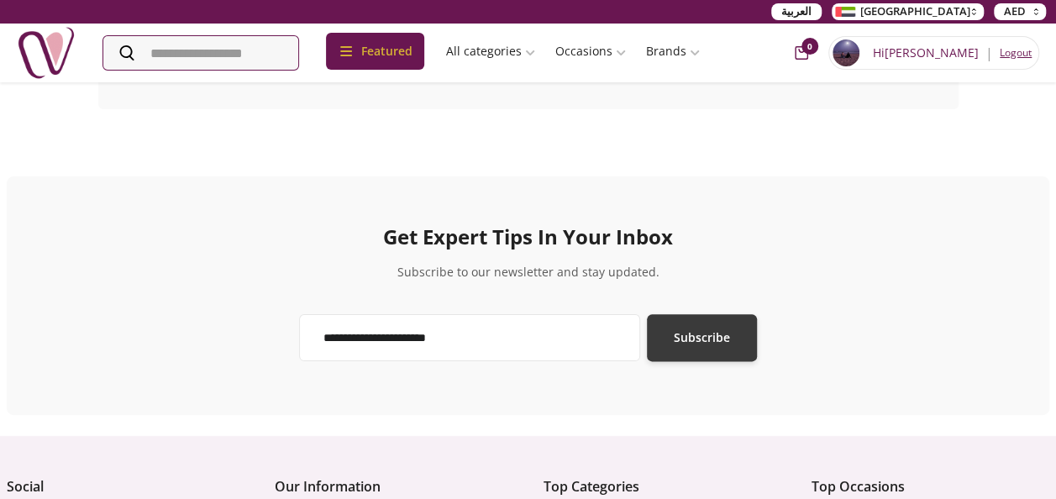
click at [684, 339] on span "Subscribe" at bounding box center [702, 338] width 56 height 20
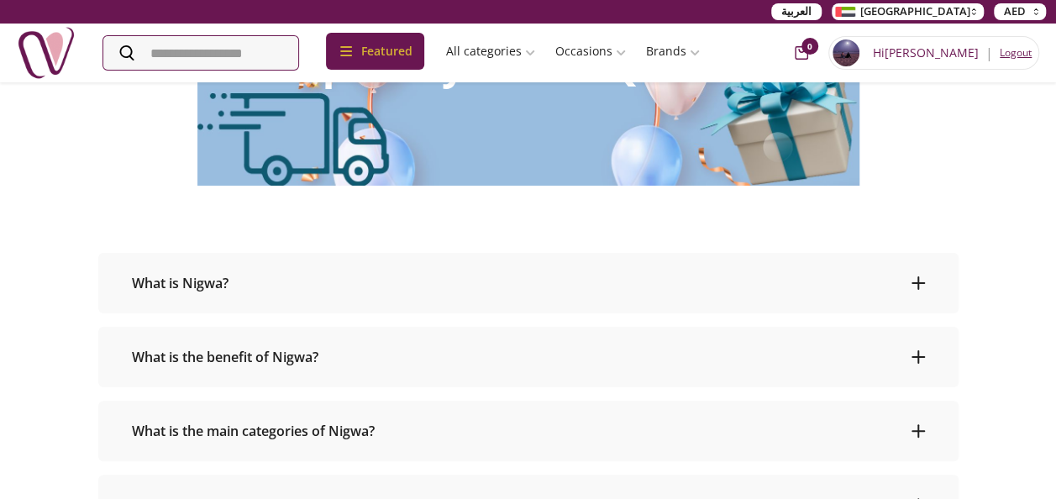
scroll to position [0, 0]
